Goal: Information Seeking & Learning: Learn about a topic

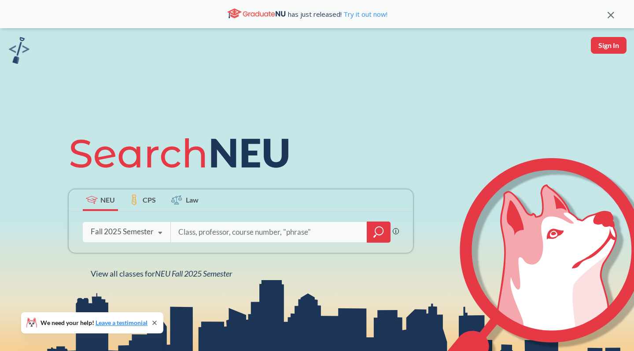
click at [211, 232] on input "search" at bounding box center [269, 232] width 183 height 18
type input "Organic Chemistry"
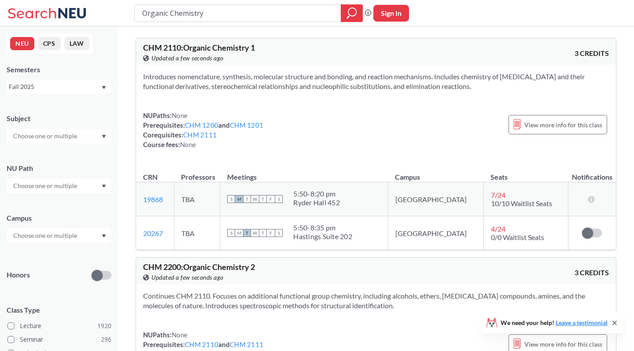
click at [328, 202] on div "Ryder Hall 452" at bounding box center [316, 202] width 47 height 9
click at [494, 207] on span "10/10 Waitlist Seats" at bounding box center [521, 203] width 61 height 8
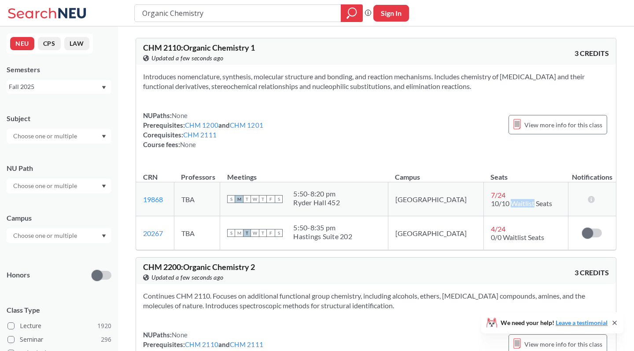
click at [494, 207] on span "10/10 Waitlist Seats" at bounding box center [521, 203] width 61 height 8
click at [193, 203] on td "TBA" at bounding box center [197, 199] width 46 height 34
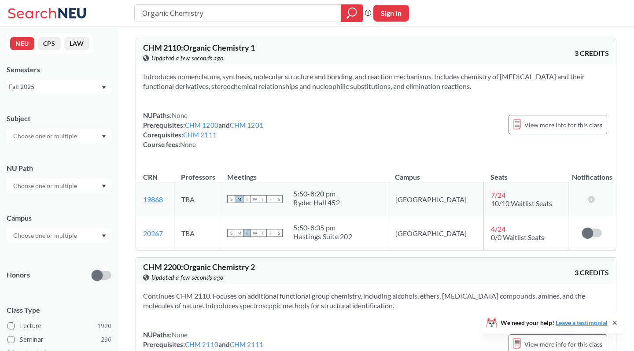
click at [195, 203] on td "TBA" at bounding box center [197, 199] width 46 height 34
